Goal: Task Accomplishment & Management: Use online tool/utility

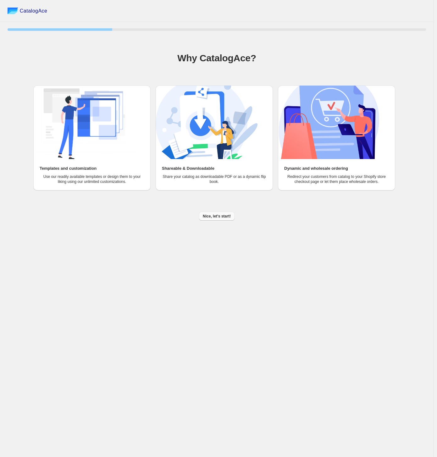
click at [202, 214] on button "Nice, let's start!" at bounding box center [216, 216] width 35 height 9
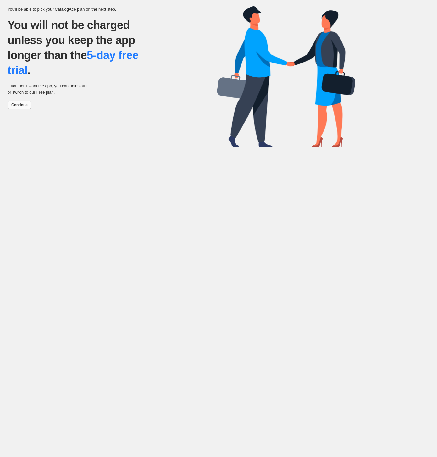
click at [21, 103] on span "Continue" at bounding box center [19, 104] width 16 height 5
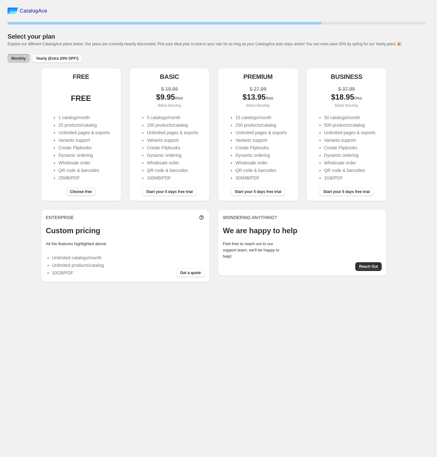
click at [72, 194] on button "Choose free" at bounding box center [80, 191] width 29 height 9
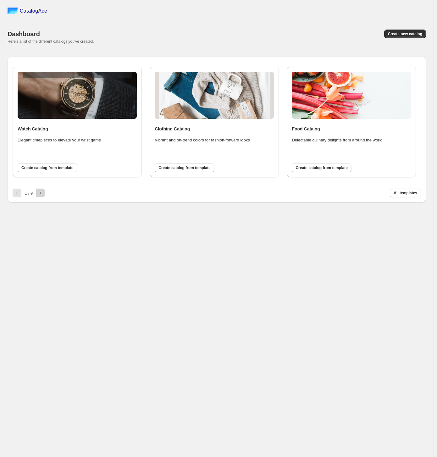
click at [39, 193] on icon "button" at bounding box center [40, 193] width 6 height 6
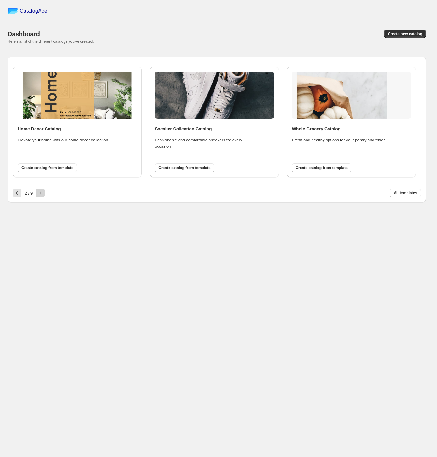
click at [39, 193] on icon "button" at bounding box center [40, 193] width 6 height 6
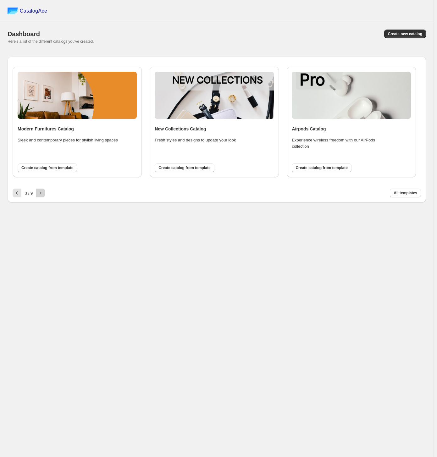
click at [39, 193] on icon "button" at bounding box center [40, 193] width 6 height 6
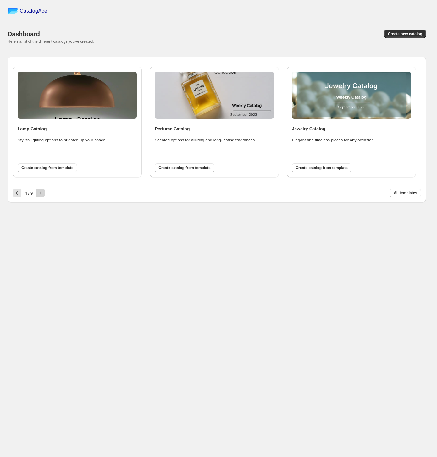
click at [41, 192] on icon "button" at bounding box center [40, 193] width 6 height 6
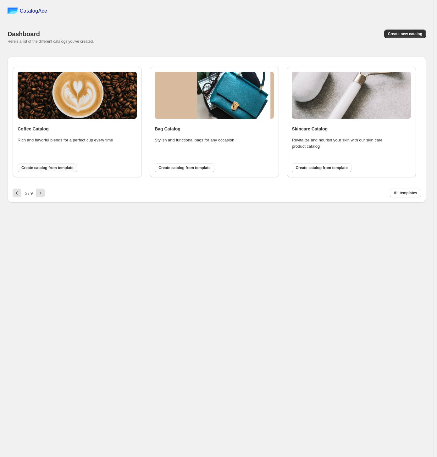
click at [43, 170] on span "Create catalog from template" at bounding box center [47, 167] width 52 height 5
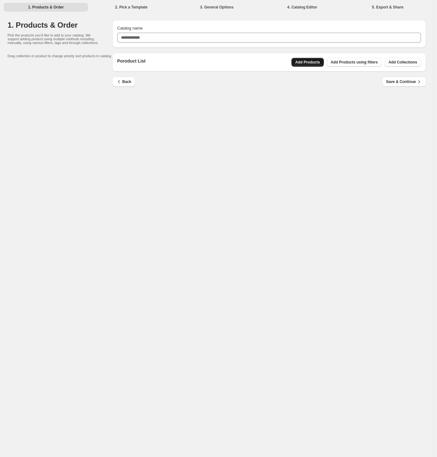
click at [297, 63] on span "Add Products" at bounding box center [307, 62] width 25 height 5
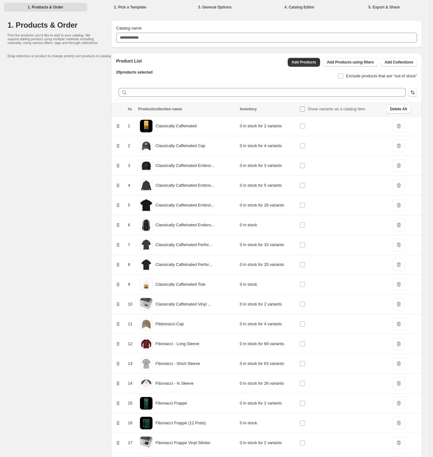
click at [318, 111] on span "Show variants as a catalog item" at bounding box center [337, 108] width 58 height 5
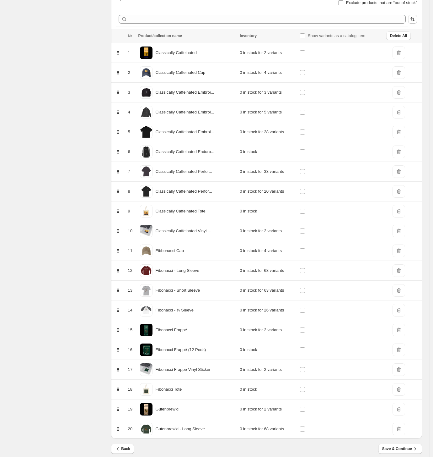
scroll to position [79, 0]
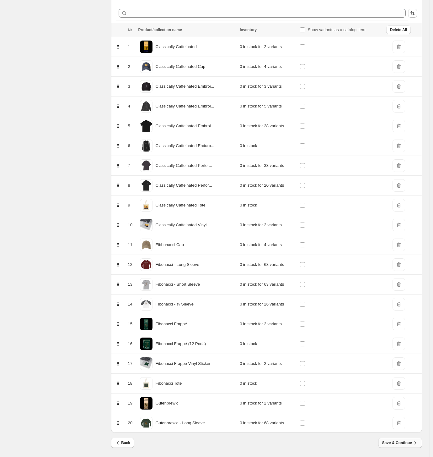
click at [397, 441] on span "Save & Continue" at bounding box center [401, 442] width 36 height 6
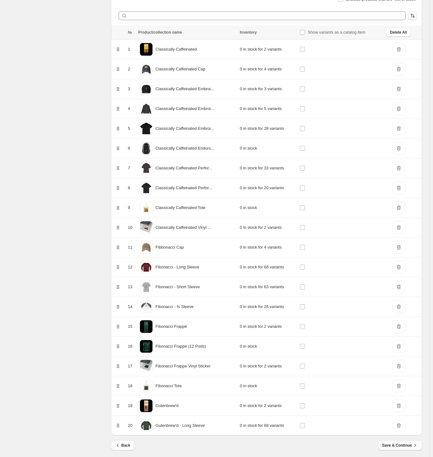
scroll to position [87, 0]
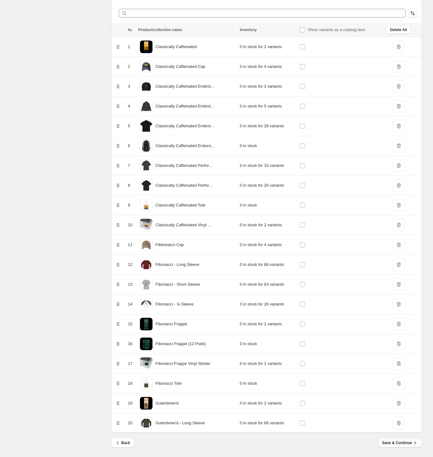
click at [392, 440] on span "Save & Continue" at bounding box center [401, 442] width 36 height 6
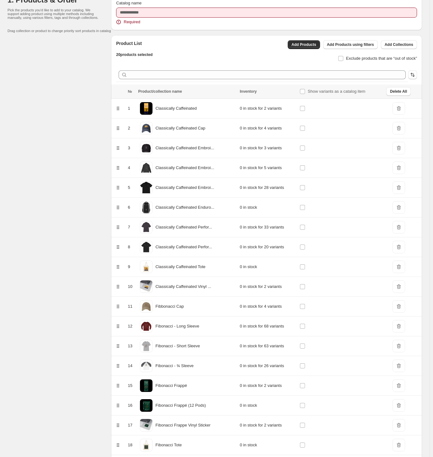
scroll to position [0, 0]
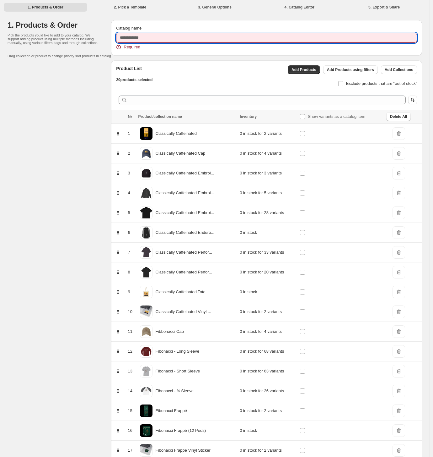
click at [163, 37] on input "Catalog name" at bounding box center [266, 38] width 301 height 10
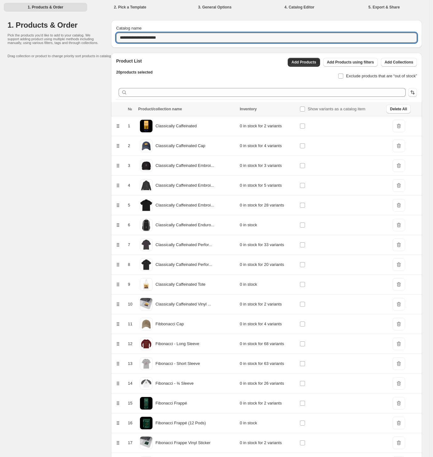
scroll to position [79, 0]
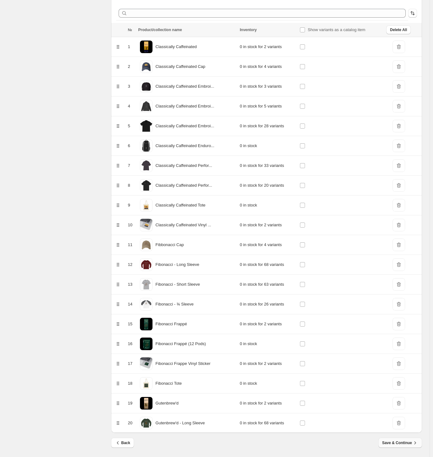
type input "**********"
click at [404, 440] on span "Save & Continue" at bounding box center [401, 442] width 36 height 6
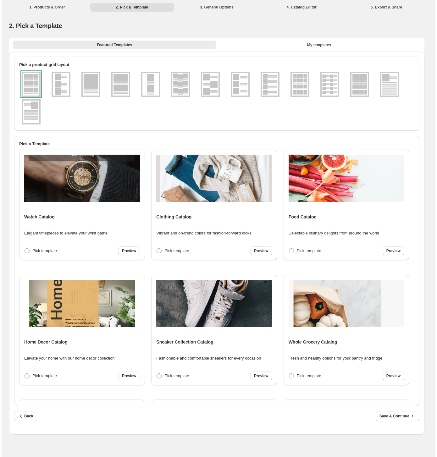
scroll to position [0, 0]
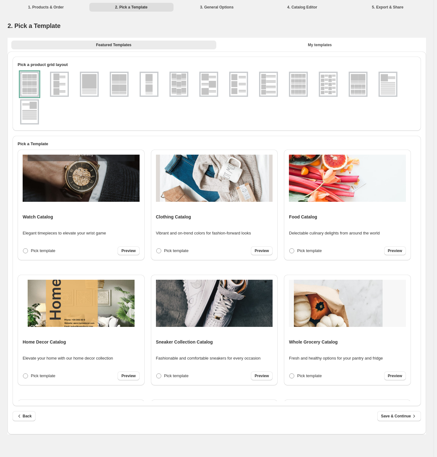
click at [29, 79] on div at bounding box center [29, 84] width 19 height 25
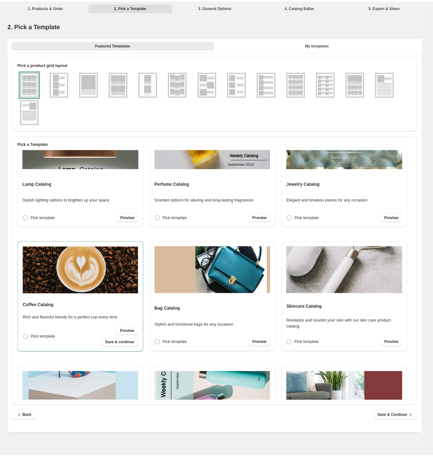
scroll to position [408, 0]
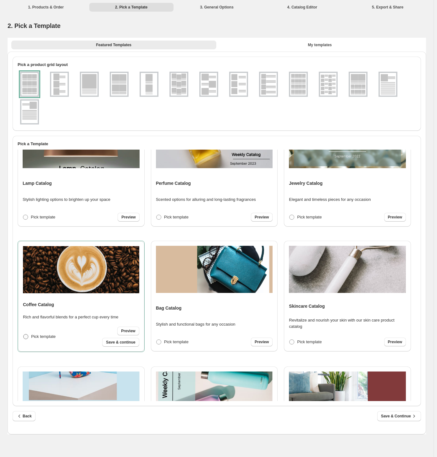
click at [44, 337] on span "Pick template" at bounding box center [43, 336] width 25 height 5
click at [412, 416] on icon "button" at bounding box center [414, 416] width 6 height 6
select select "**********"
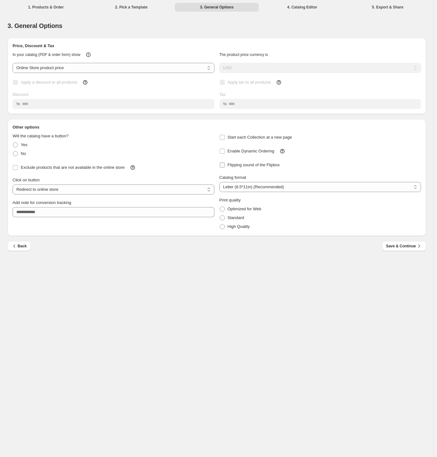
click at [241, 162] on span "Flipping sound of the Flipbox" at bounding box center [253, 165] width 52 height 6
click at [23, 153] on span "No" at bounding box center [23, 153] width 5 height 5
select select "**********"
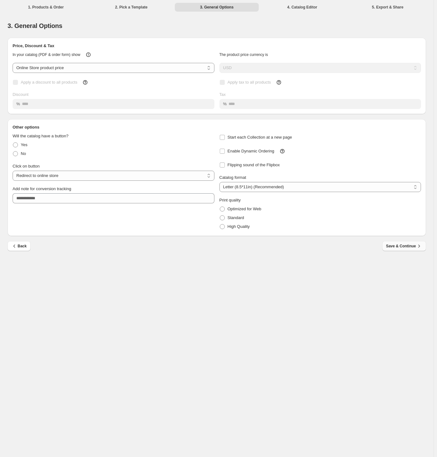
click at [413, 246] on span "Save & Continue" at bounding box center [404, 246] width 36 height 6
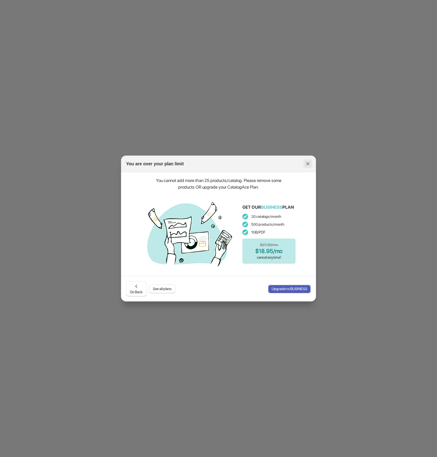
click at [307, 164] on icon ":rj:" at bounding box center [307, 163] width 3 height 3
